Goal: Answer question/provide support: Share knowledge or assist other users

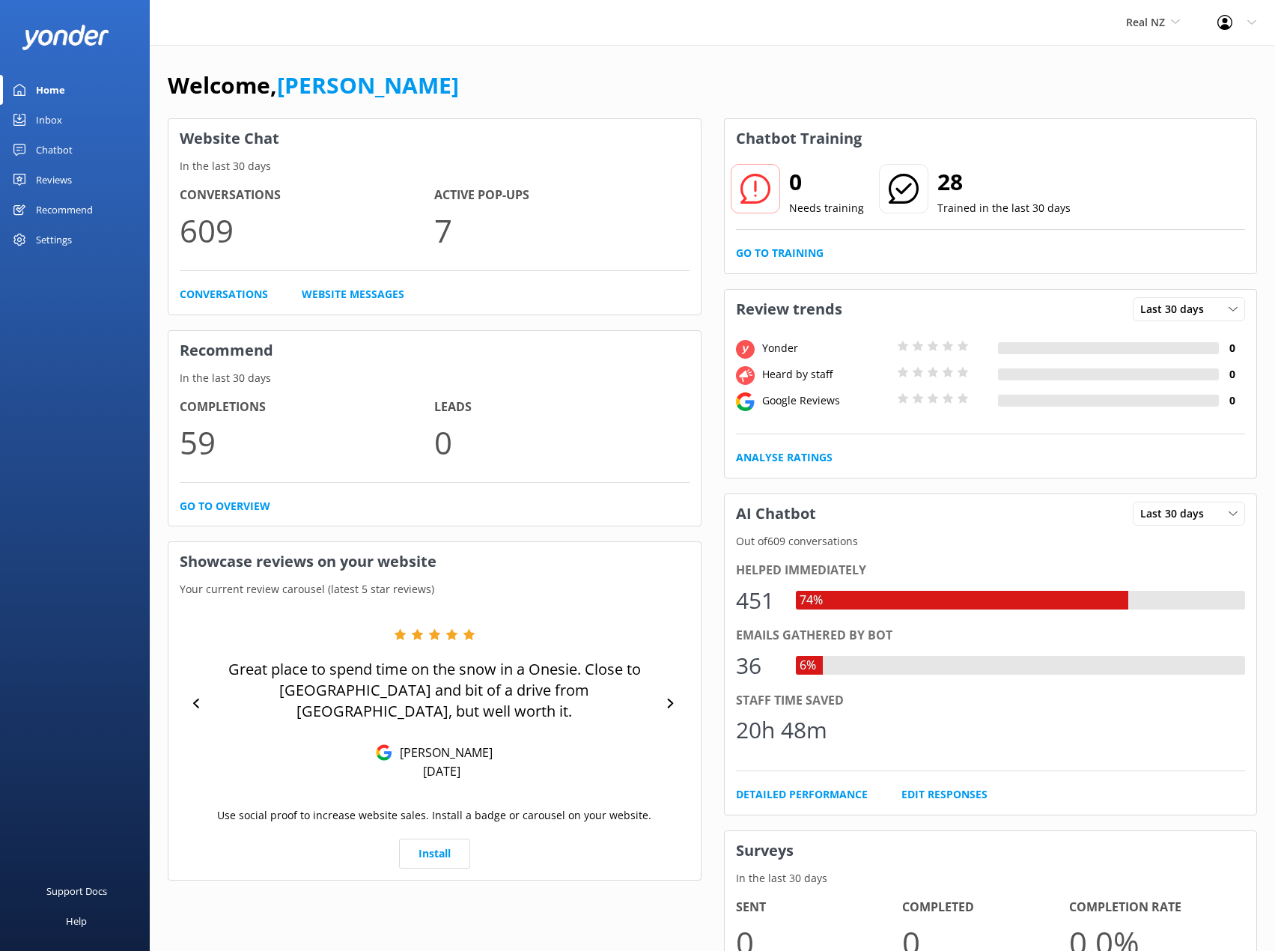
click at [46, 143] on div "Chatbot" at bounding box center [54, 150] width 37 height 30
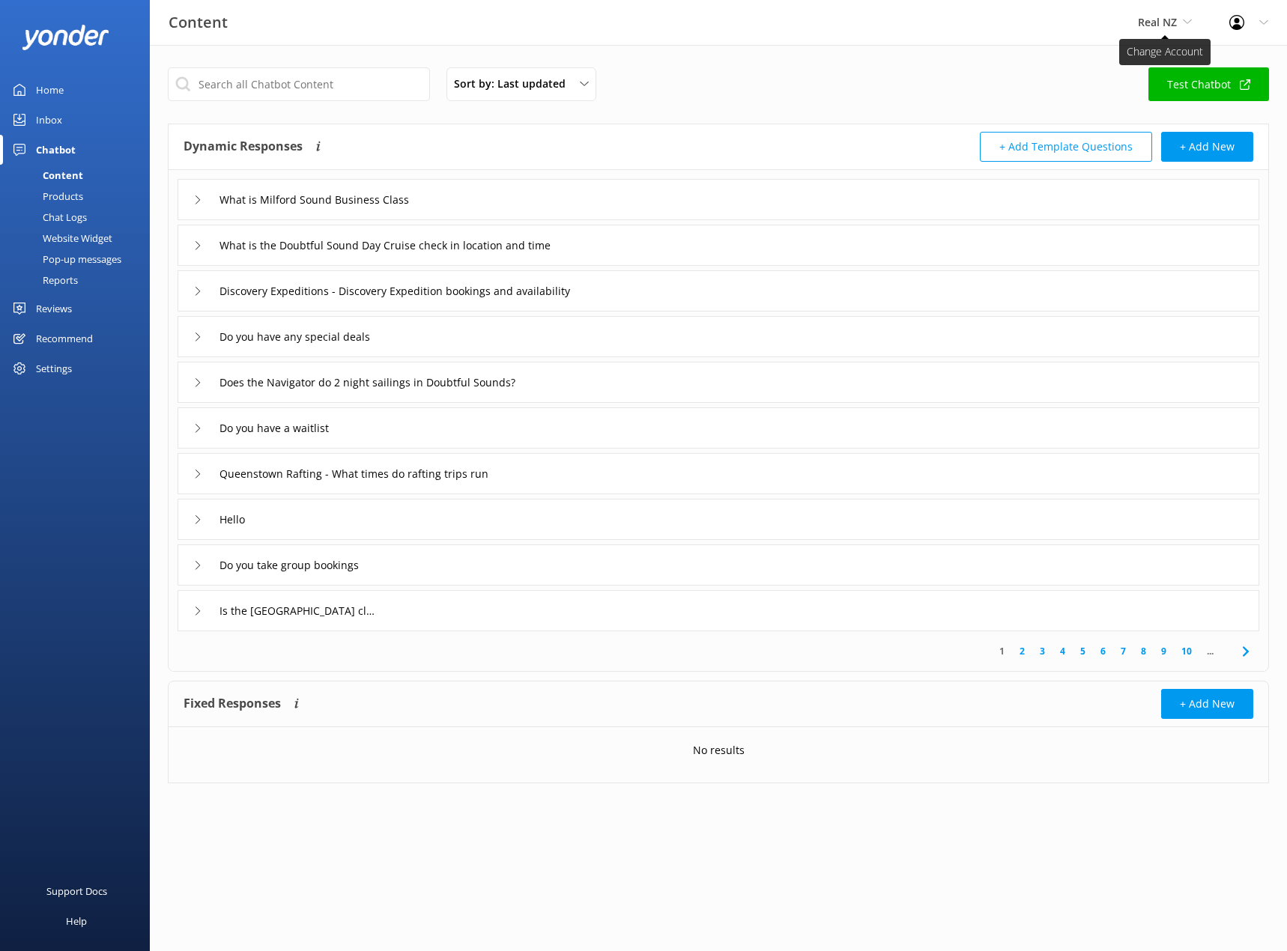
click at [1158, 25] on span "Real NZ" at bounding box center [1156, 22] width 39 height 14
click at [1151, 93] on link "Cardrona x Treble Cone" at bounding box center [1194, 99] width 150 height 36
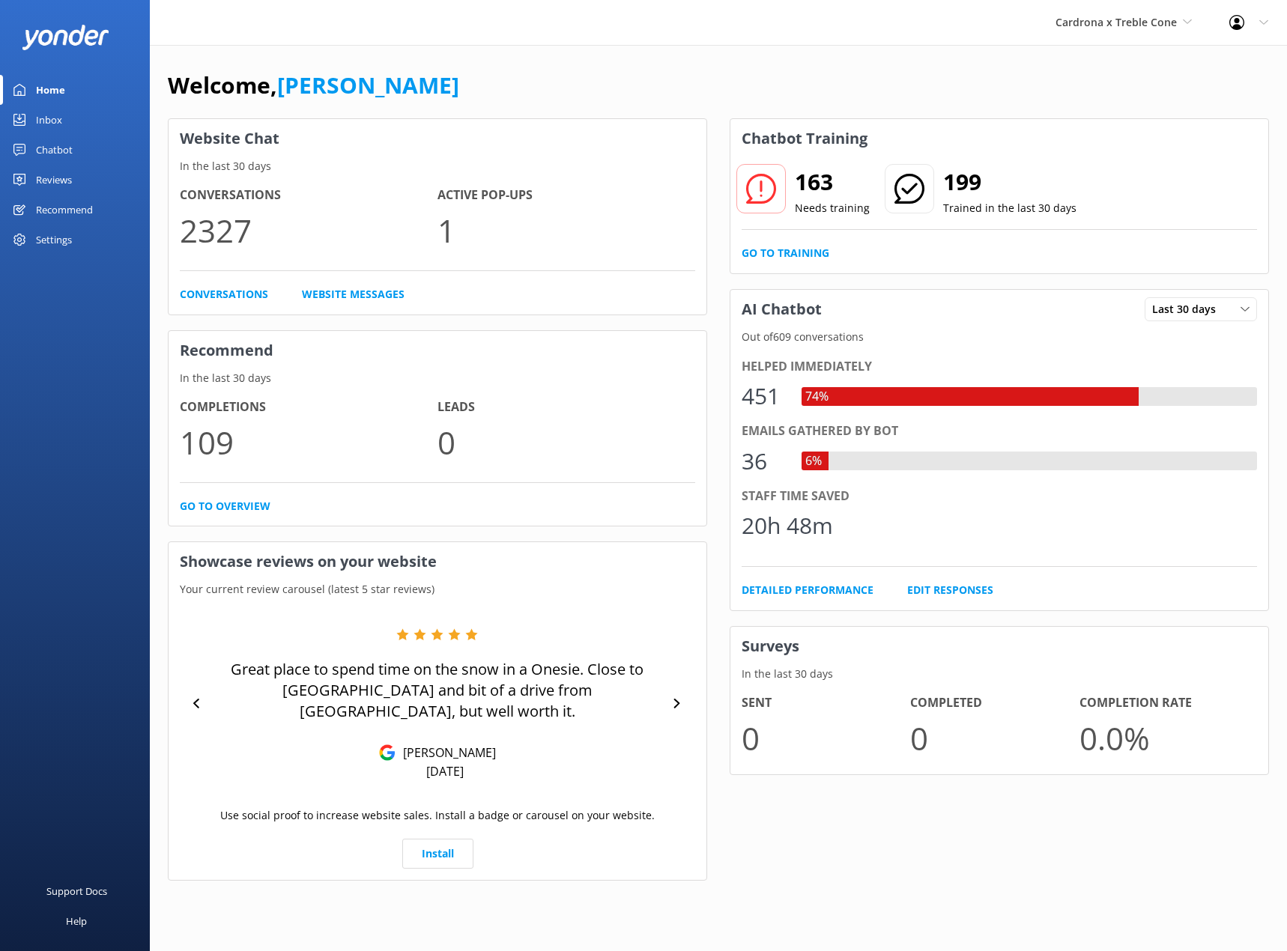
click at [40, 154] on div "Chatbot" at bounding box center [54, 150] width 37 height 30
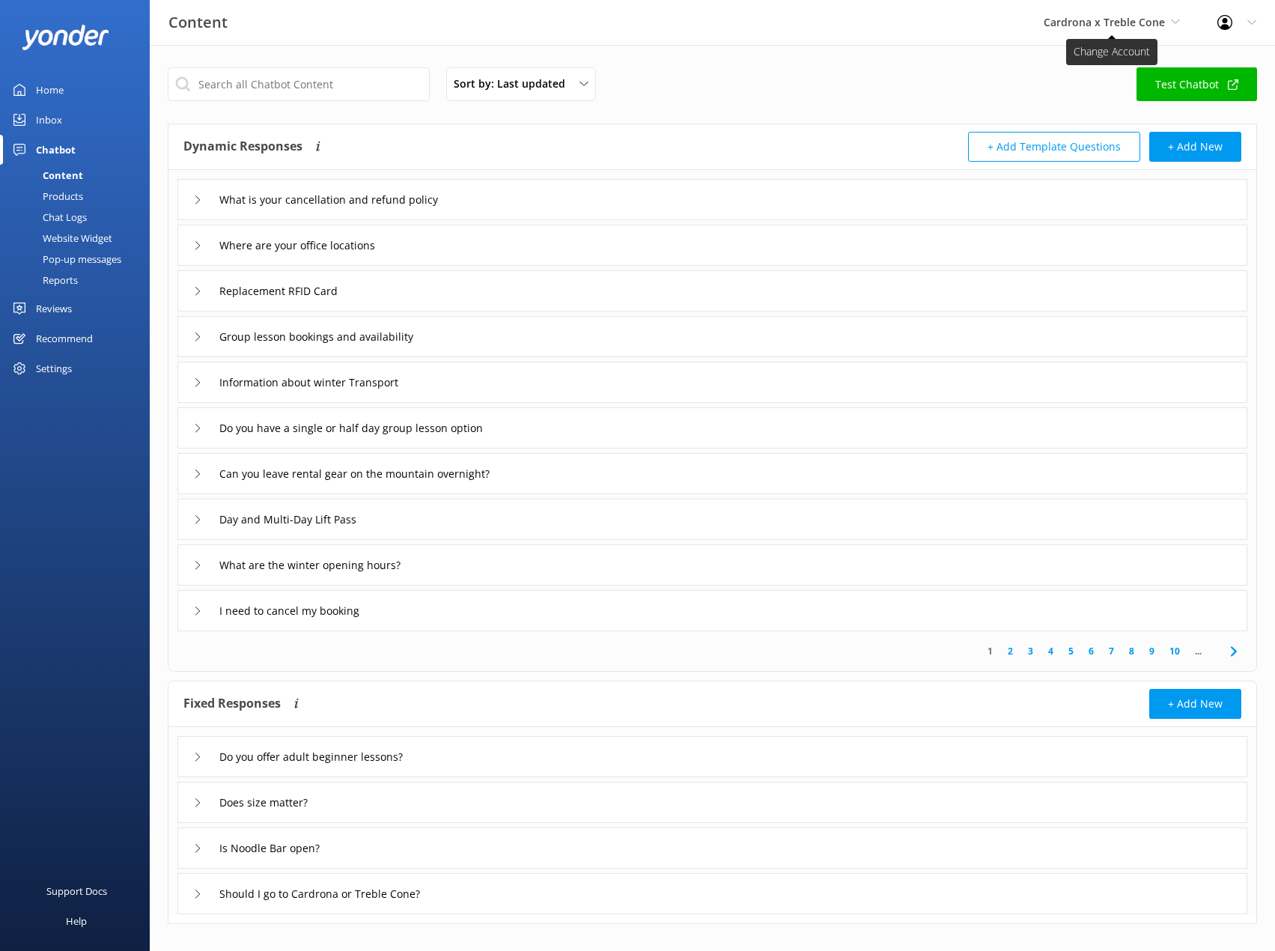
click at [1070, 14] on span "Cardrona x Treble Cone" at bounding box center [1112, 22] width 136 height 16
click at [1070, 64] on link "Real NZ" at bounding box center [1100, 63] width 150 height 36
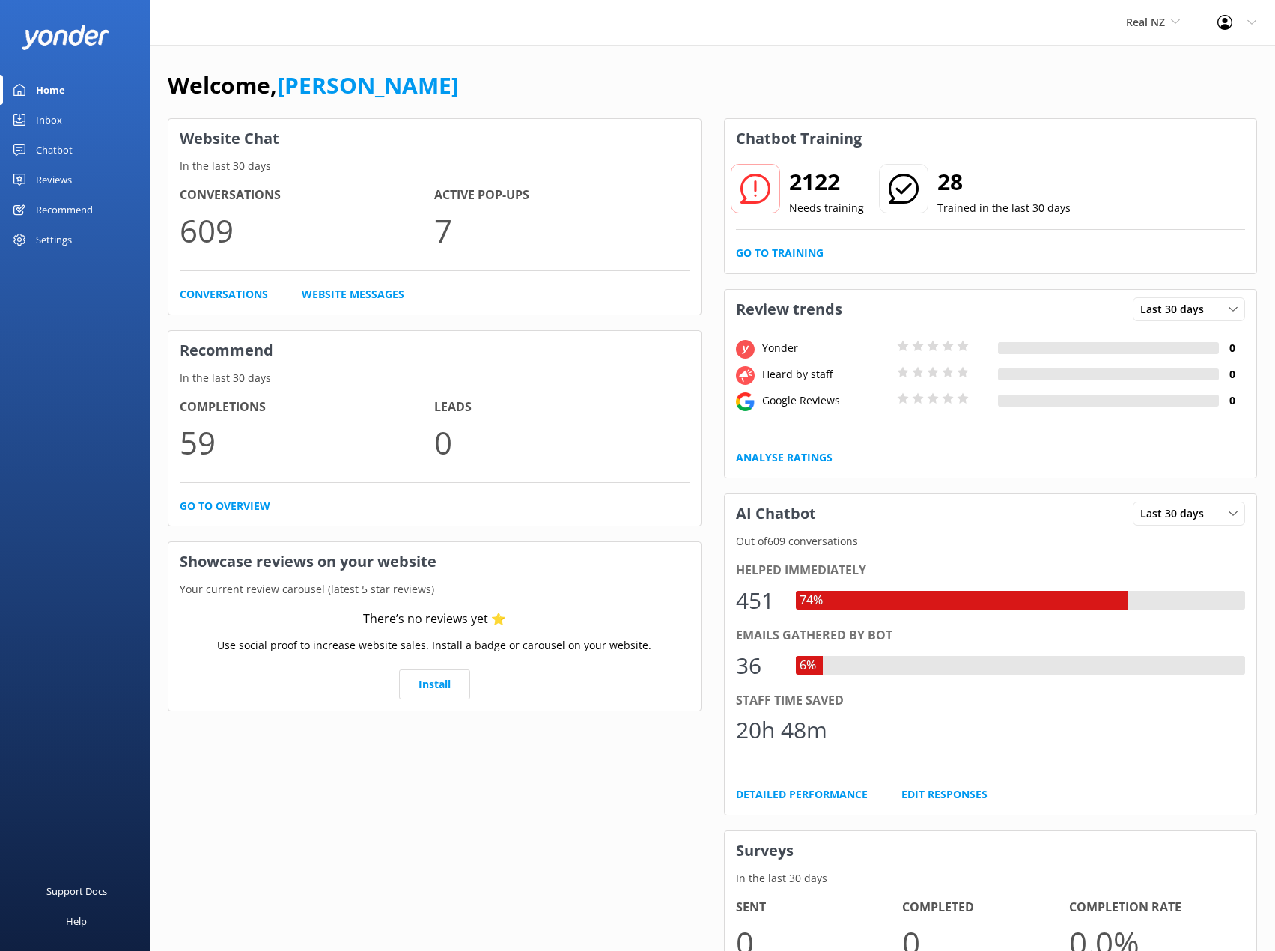
click at [54, 142] on div "Chatbot" at bounding box center [54, 150] width 37 height 30
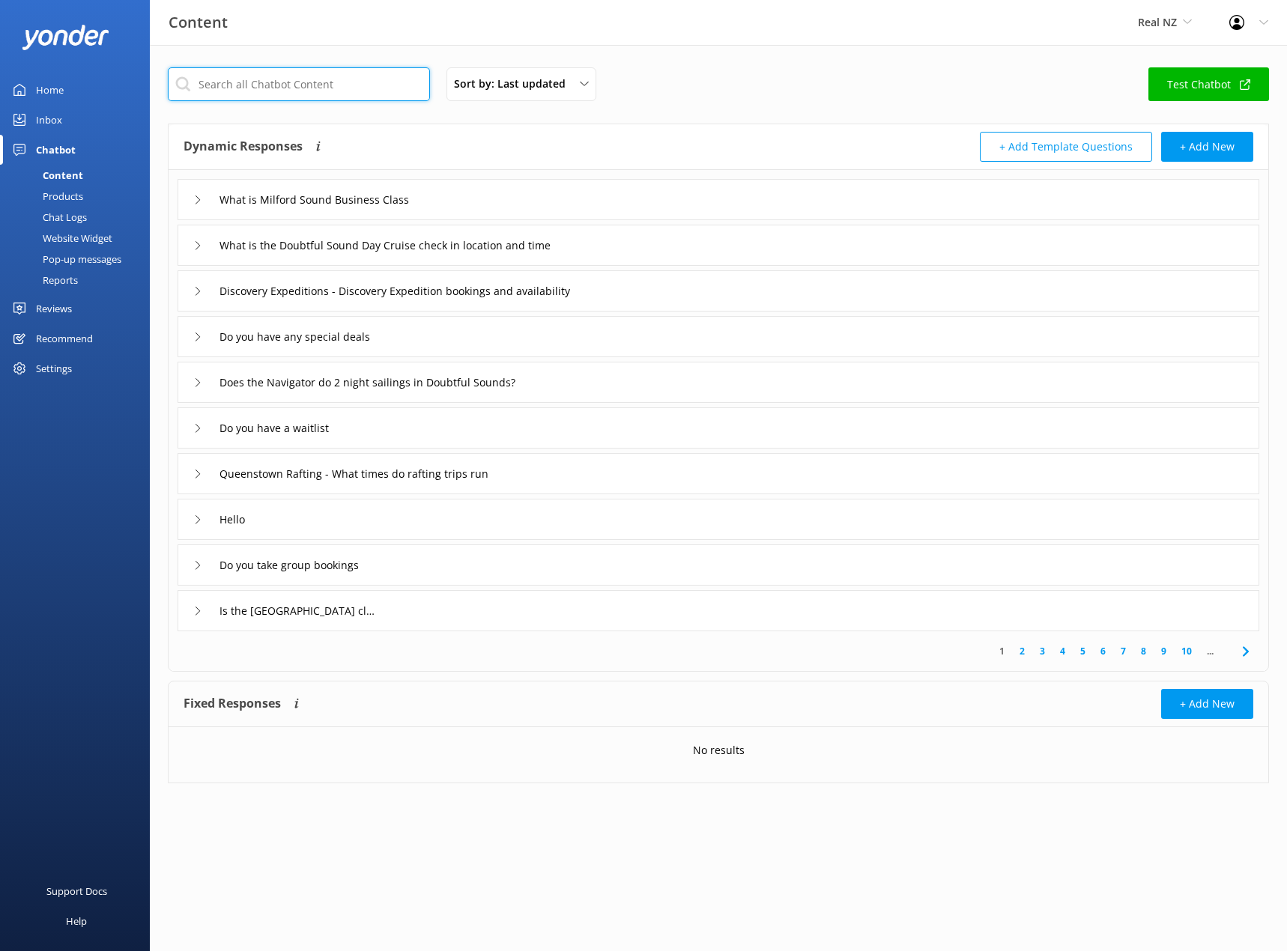
click at [279, 88] on input "text" at bounding box center [299, 84] width 262 height 34
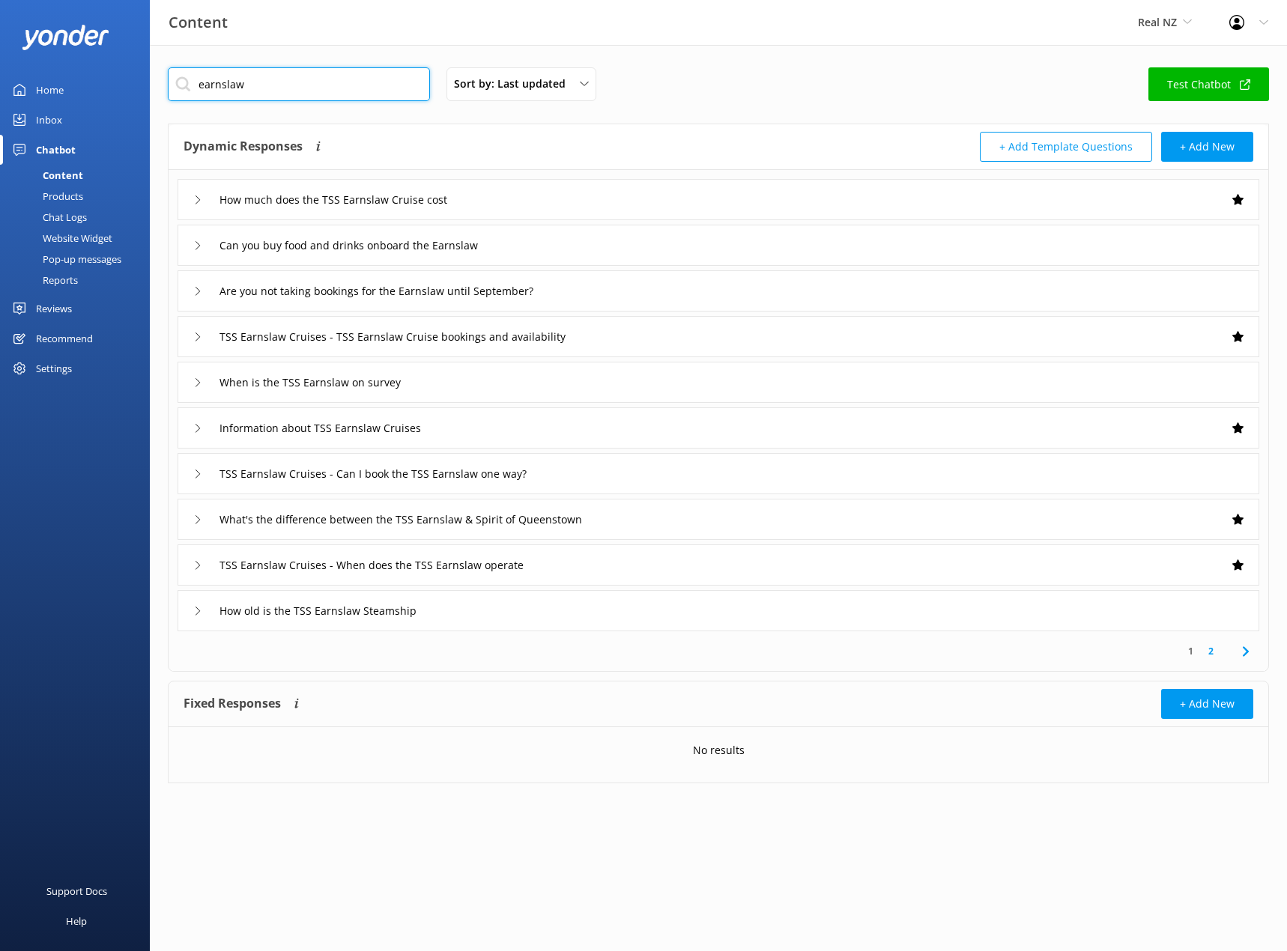
type input "earnslaw"
click at [192, 382] on div "When is the TSS Earnslaw on survey" at bounding box center [717, 382] width 1081 height 41
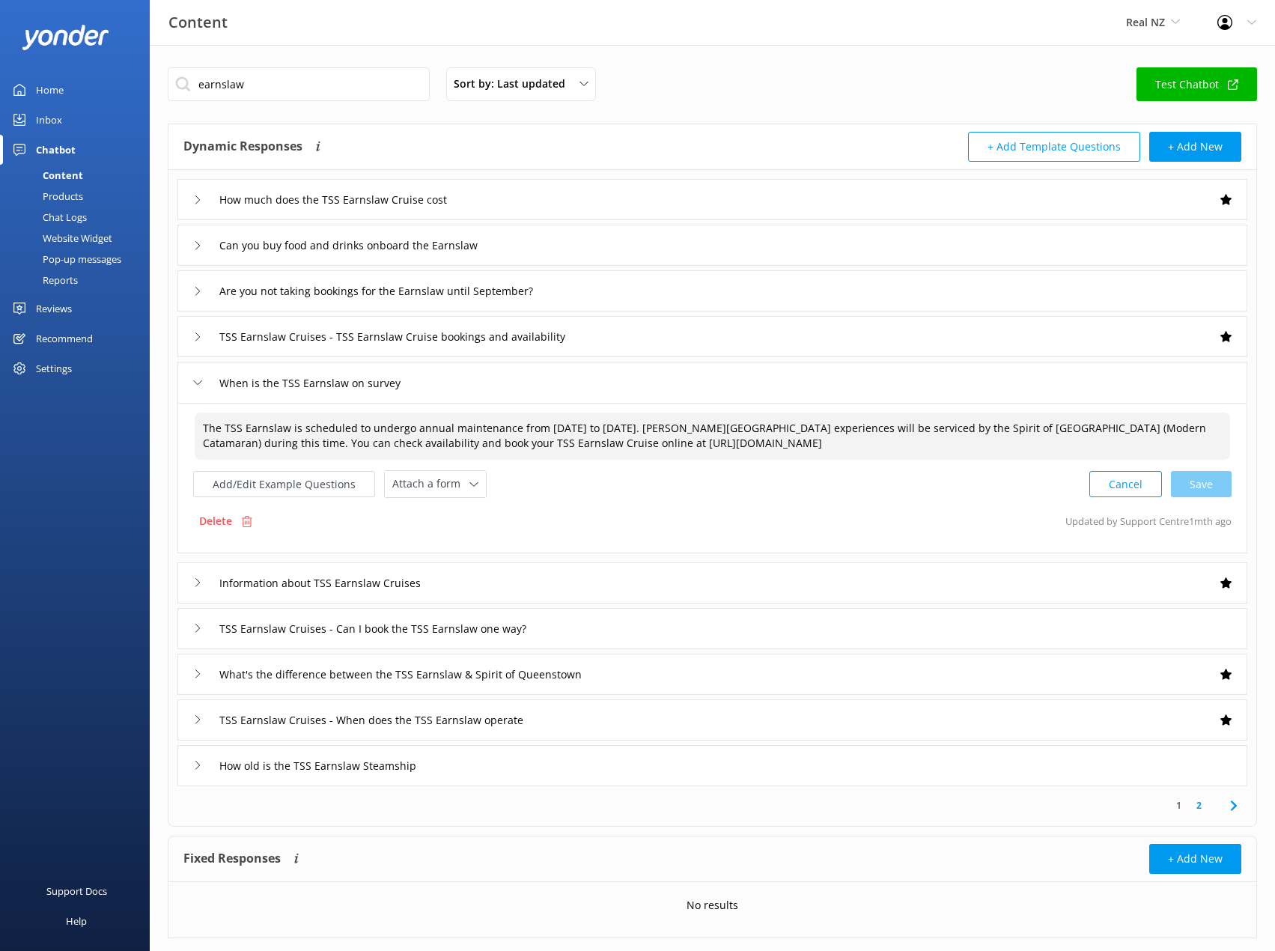
click at [643, 428] on textarea "The TSS Earnslaw is scheduled to undergo annual maintenance from [DATE] to [DAT…" at bounding box center [713, 436] width 1036 height 47
click at [1226, 496] on div "Cancel Loading.." at bounding box center [1161, 483] width 142 height 28
type textarea "The TSS Earnslaw is scheduled to undergo annual maintenance from [DATE] to [DAT…"
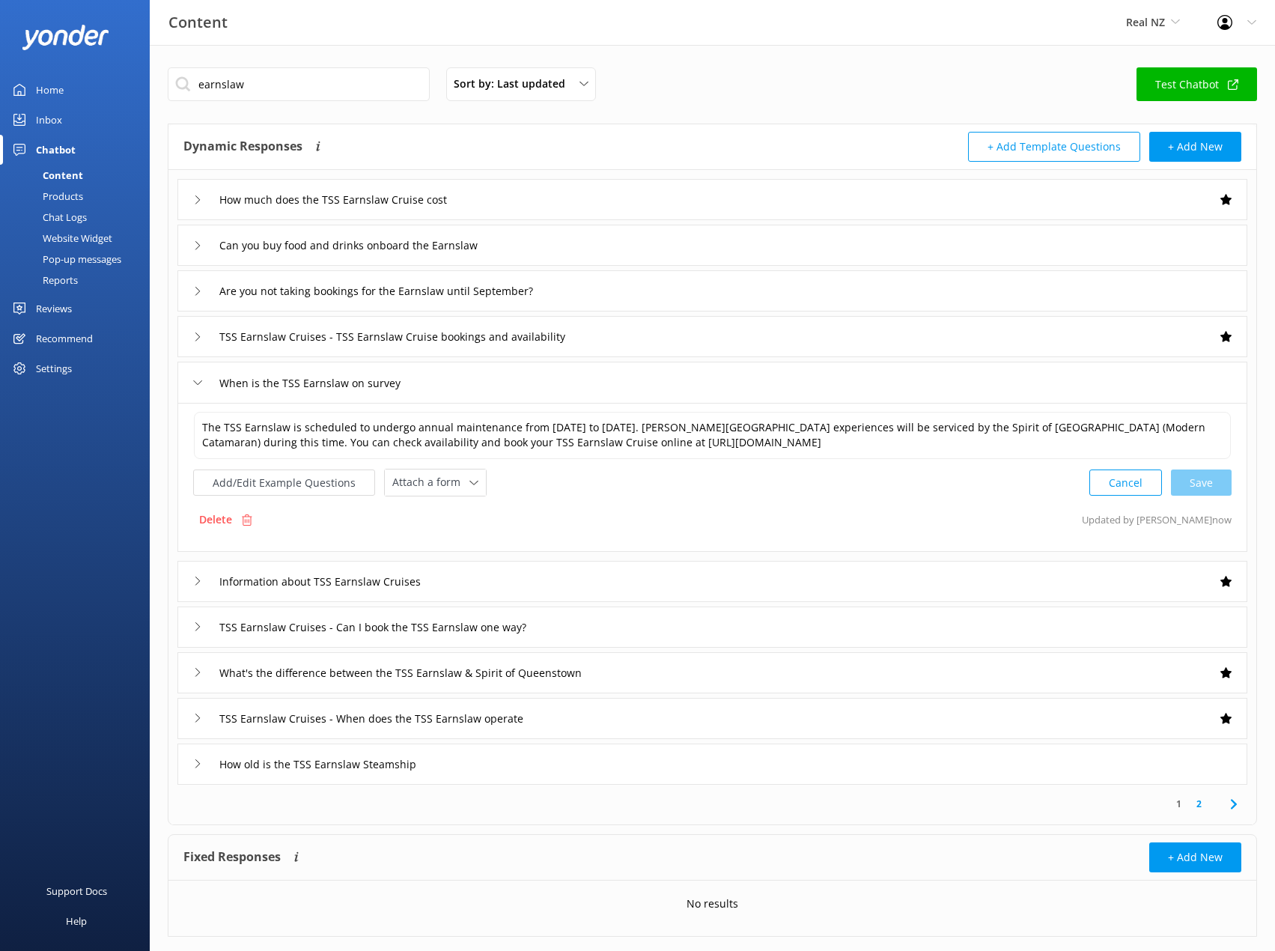
click at [194, 384] on icon at bounding box center [197, 382] width 9 height 9
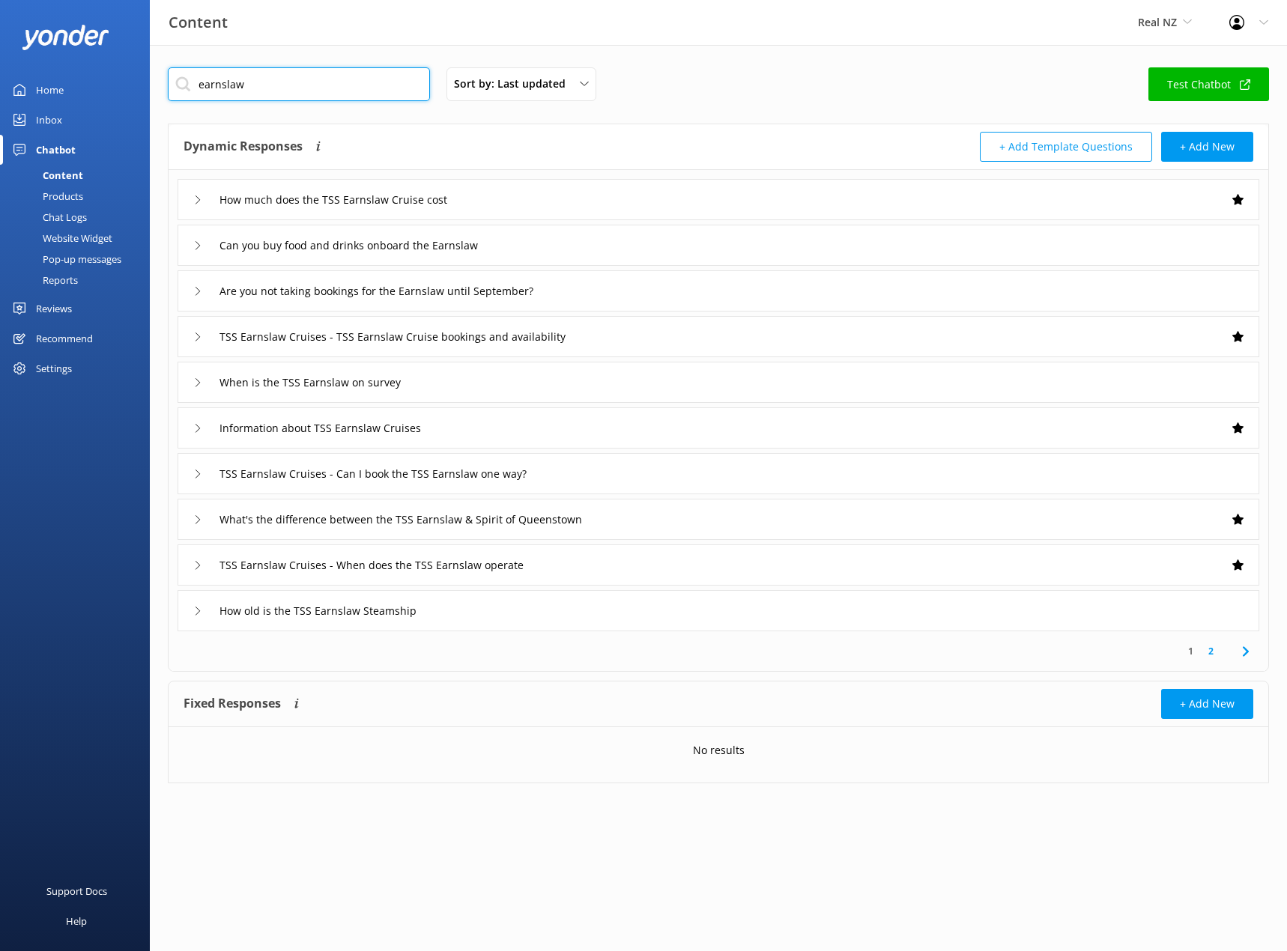
click at [304, 89] on input "earnslaw" at bounding box center [299, 84] width 262 height 34
click at [306, 54] on div "earnslaw Sort by: Last updated Title Last updated Test Chatbot Dynamic Response…" at bounding box center [718, 436] width 1137 height 783
click at [339, 93] on input "earnslaw" at bounding box center [299, 84] width 262 height 34
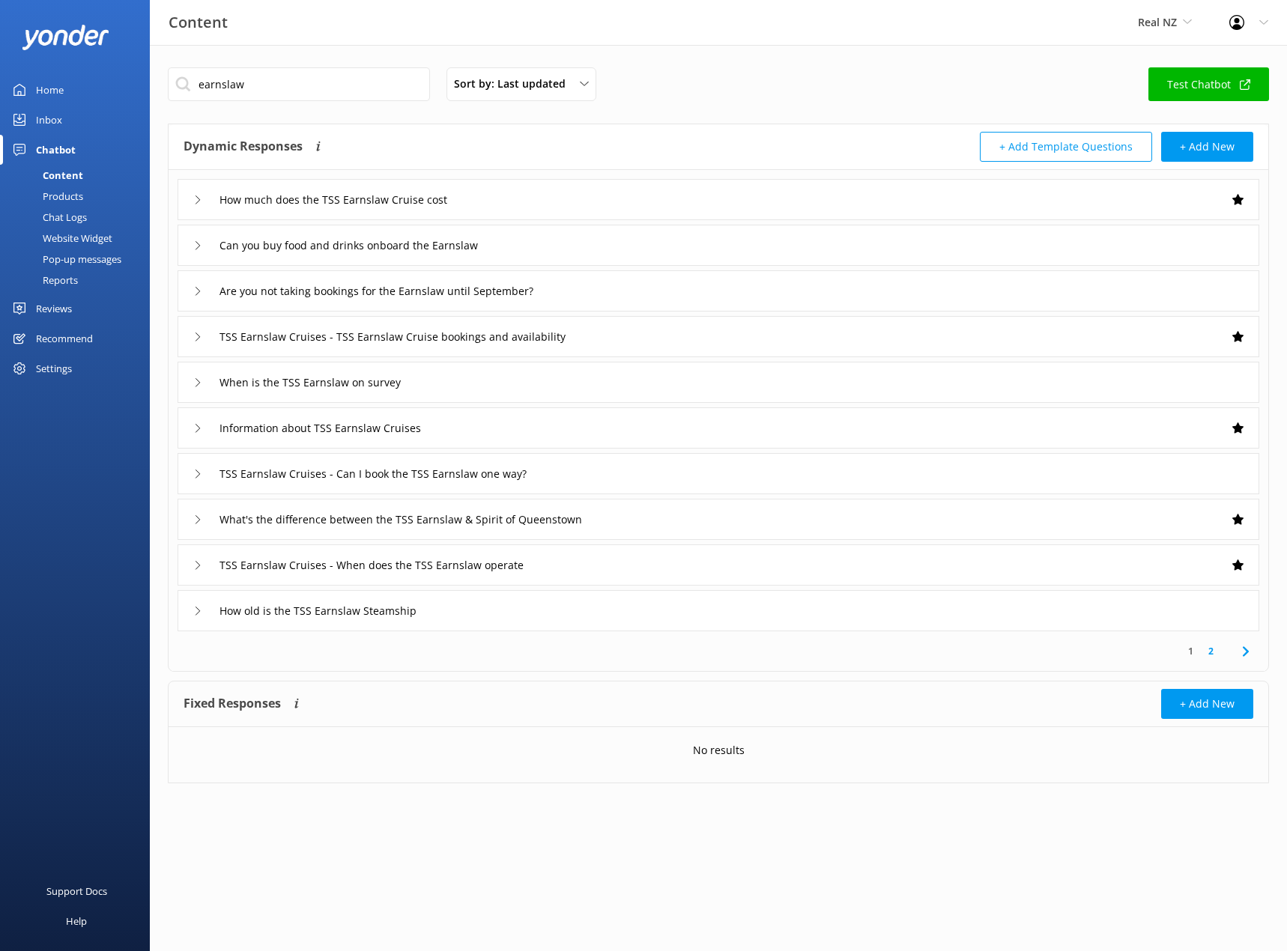
click at [270, 63] on div "earnslaw Sort by: Last updated Title Last updated Test Chatbot Dynamic Response…" at bounding box center [718, 436] width 1137 height 783
click at [290, 77] on input "earnslaw" at bounding box center [299, 84] width 262 height 34
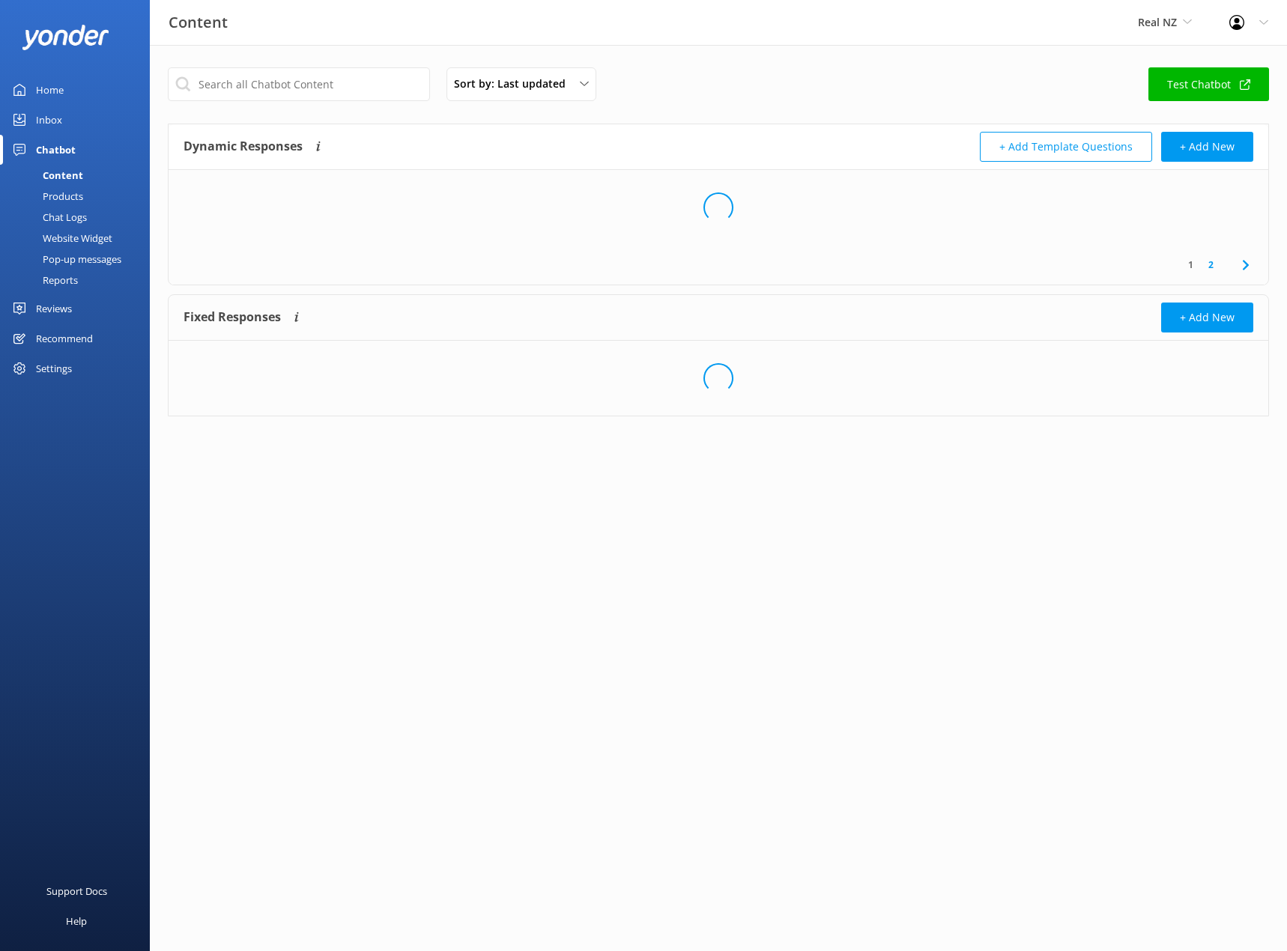
click at [347, 48] on div "Sort by: Last updated Title Last updated Test Chatbot Dynamic Responses Dynamic…" at bounding box center [718, 253] width 1137 height 416
